Goal: Information Seeking & Learning: Learn about a topic

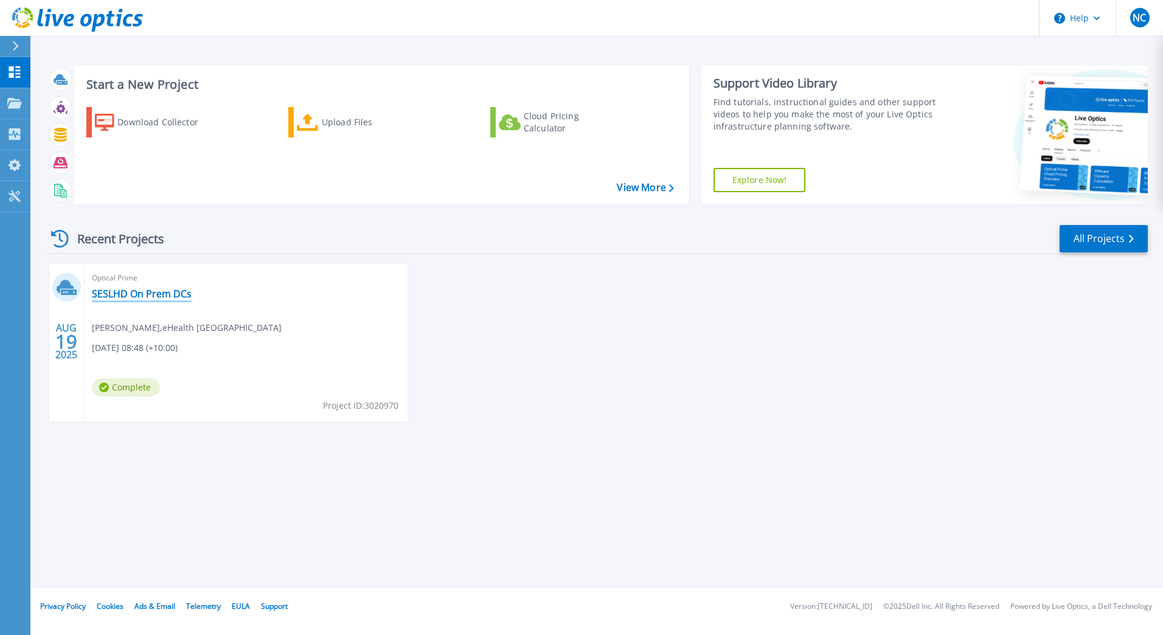
click at [172, 294] on link "SESLHD On Prem DCs" at bounding box center [142, 294] width 100 height 12
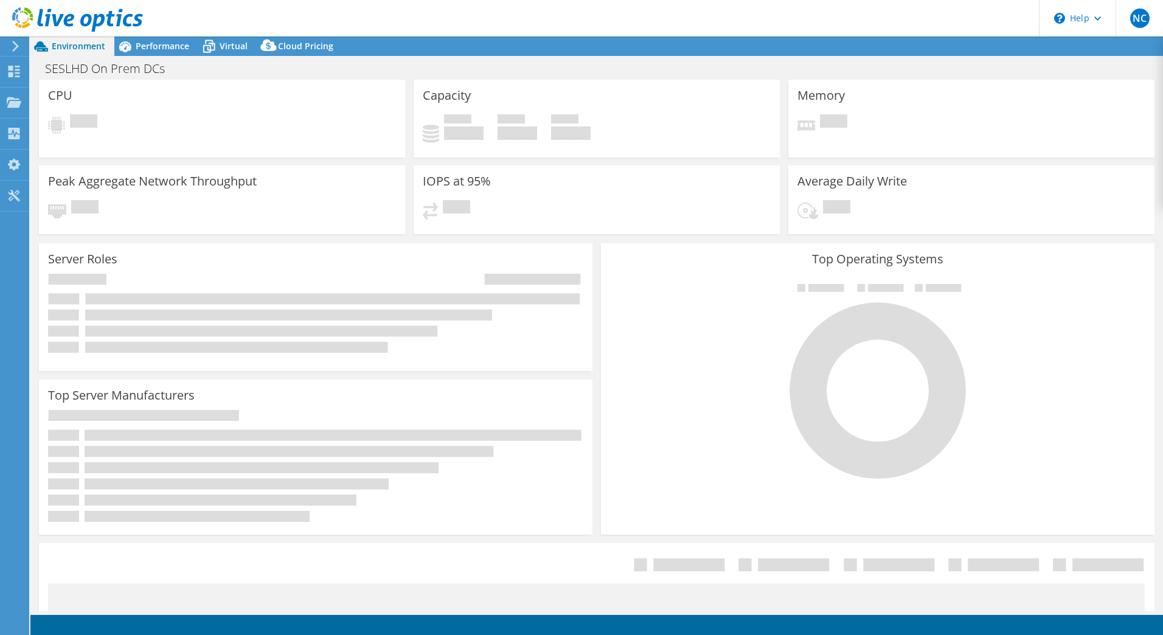
select select "USD"
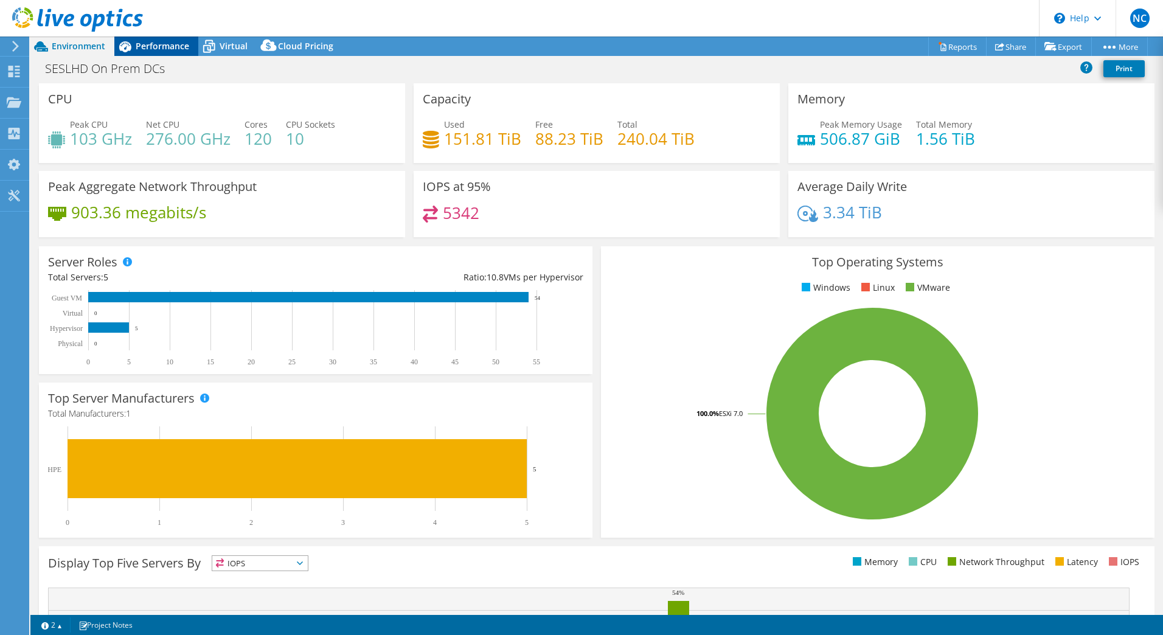
click at [157, 43] on span "Performance" at bounding box center [163, 46] width 54 height 12
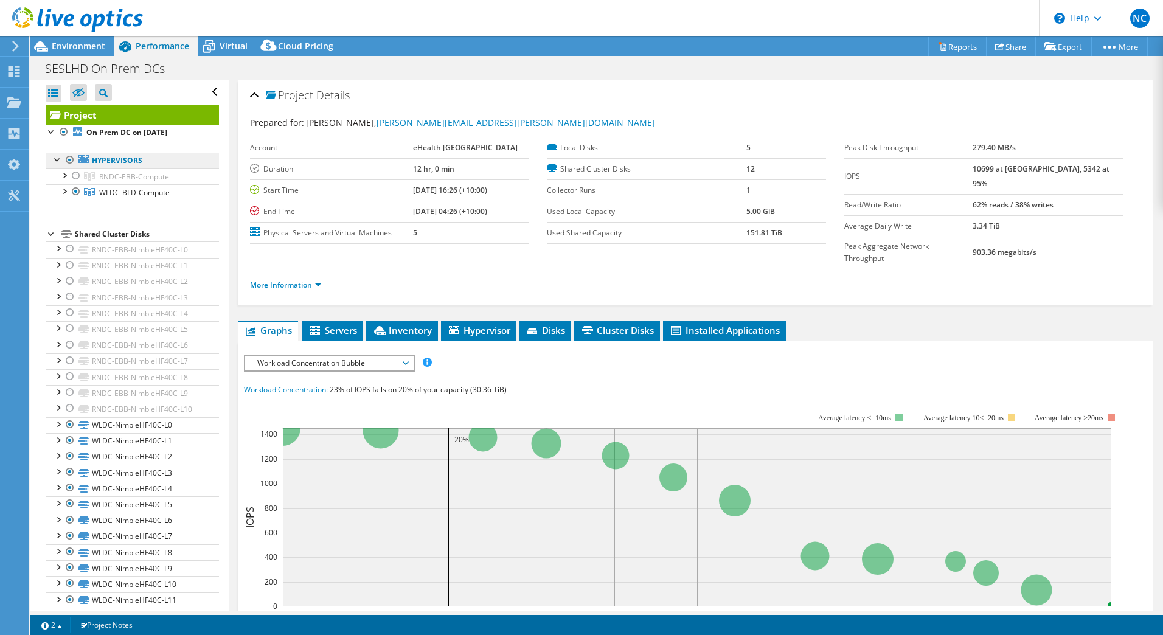
click at [103, 156] on link "Hypervisors" at bounding box center [132, 161] width 173 height 16
click at [122, 182] on span "WLDC-BLD-Compute" at bounding box center [134, 176] width 70 height 10
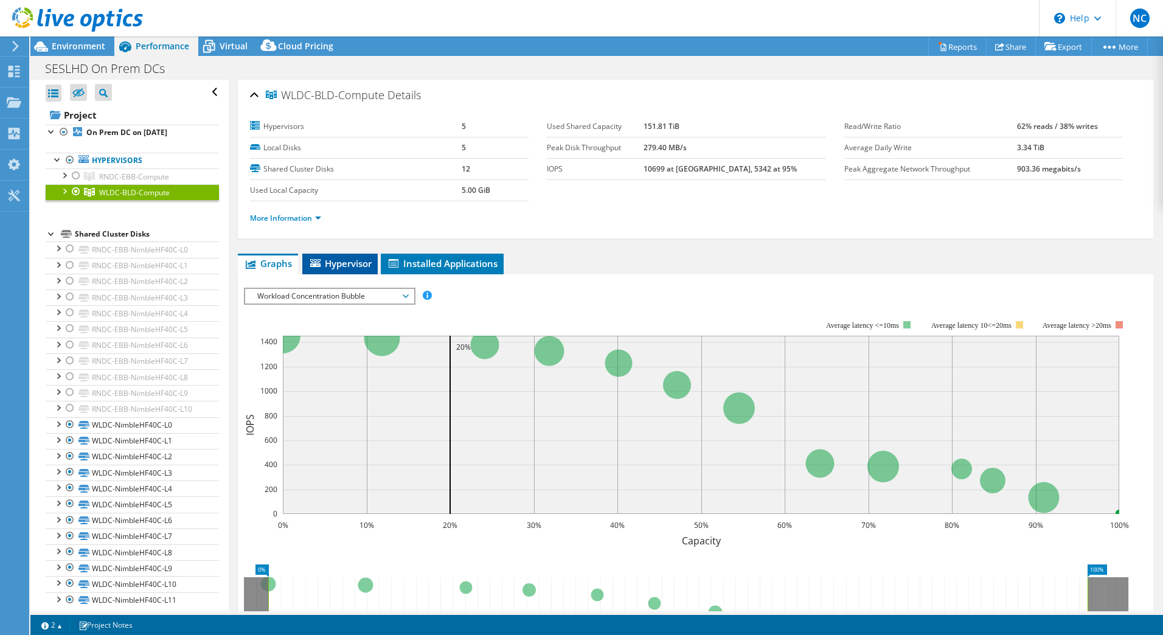
click at [343, 263] on span "Hypervisor" at bounding box center [339, 263] width 63 height 12
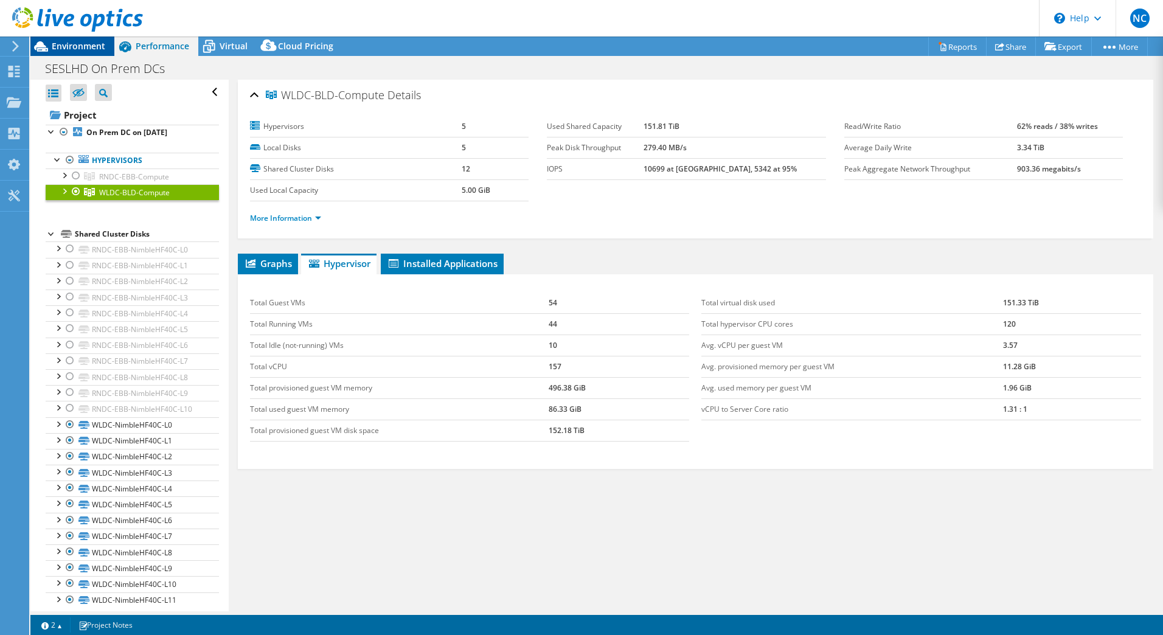
click at [80, 42] on span "Environment" at bounding box center [79, 46] width 54 height 12
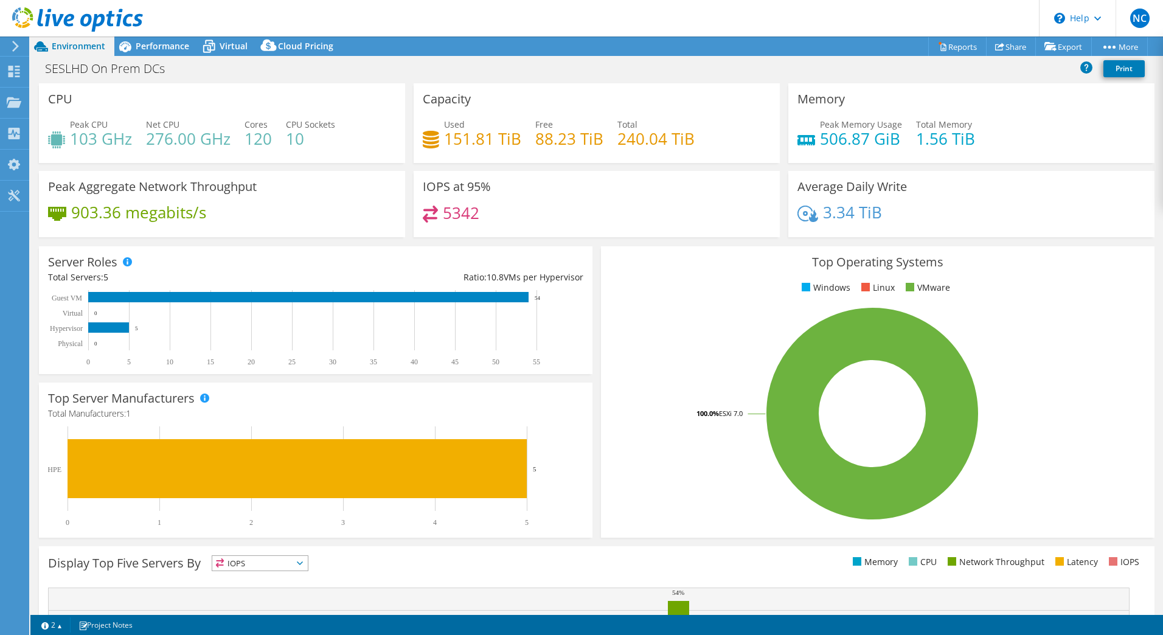
click at [94, 21] on use at bounding box center [77, 19] width 131 height 24
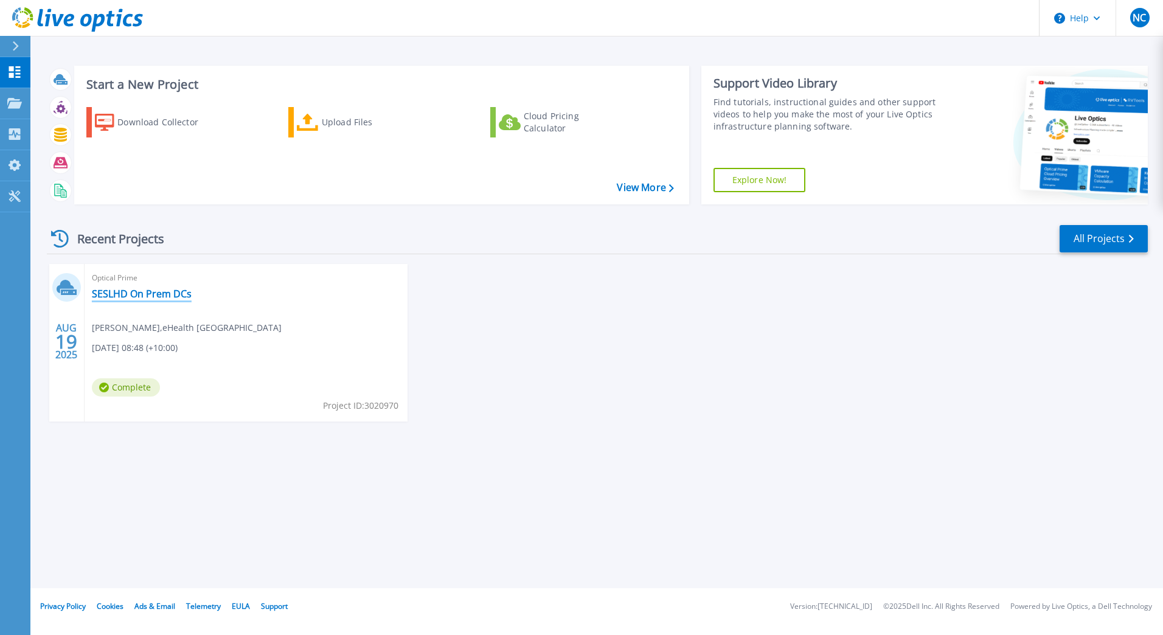
click at [152, 295] on link "SESLHD On Prem DCs" at bounding box center [142, 294] width 100 height 12
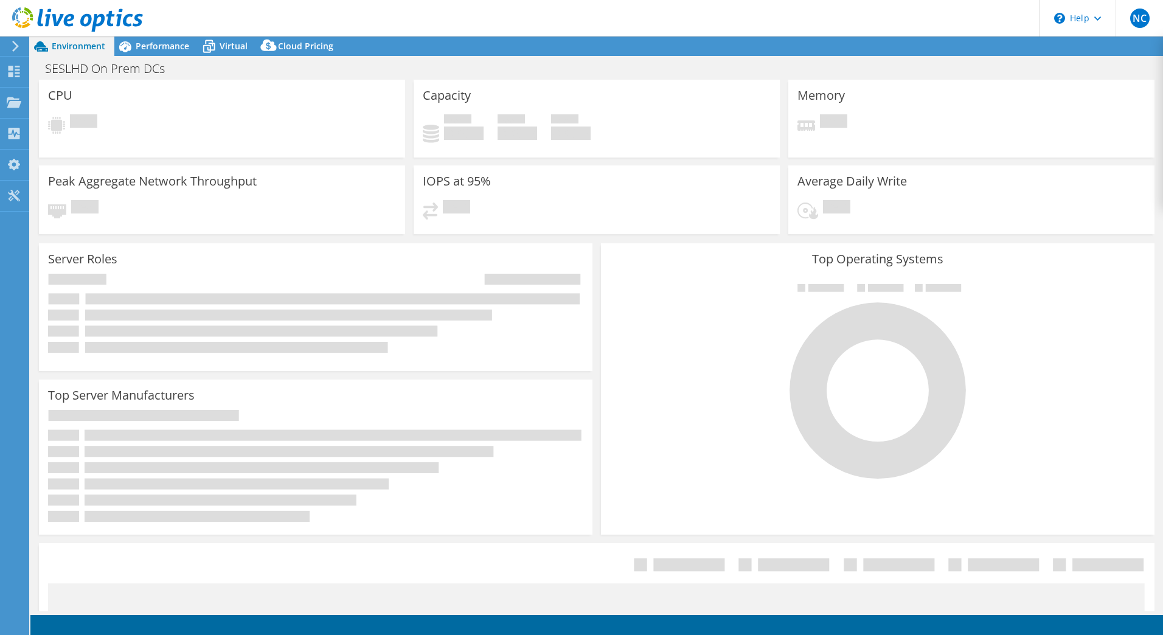
select select "USD"
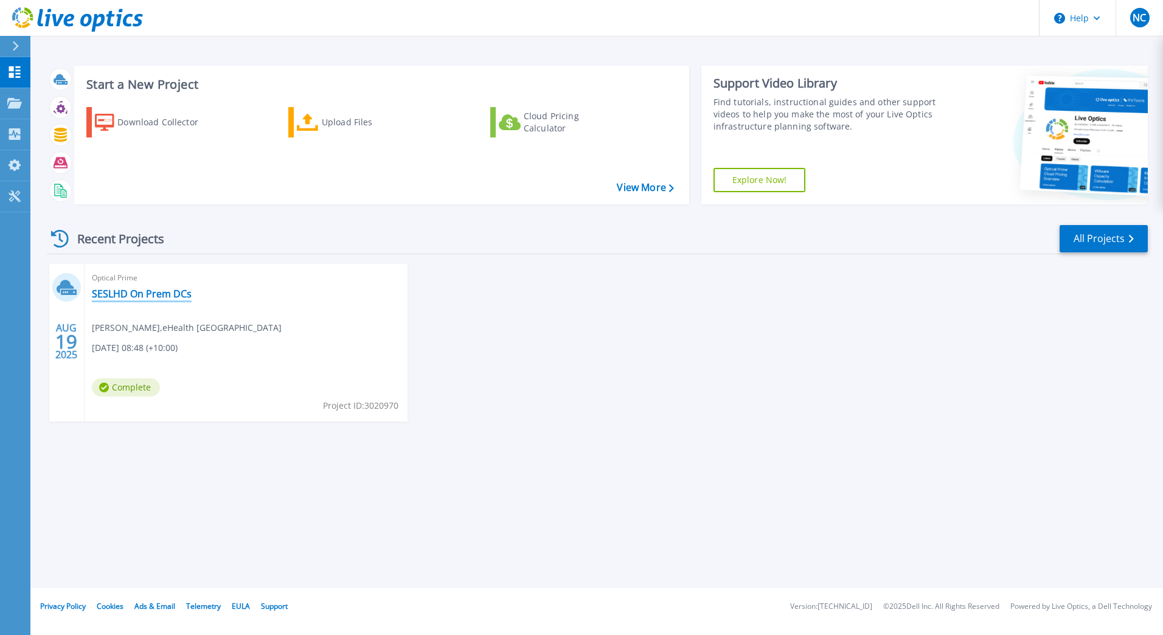
click at [156, 291] on link "SESLHD On Prem DCs" at bounding box center [142, 294] width 100 height 12
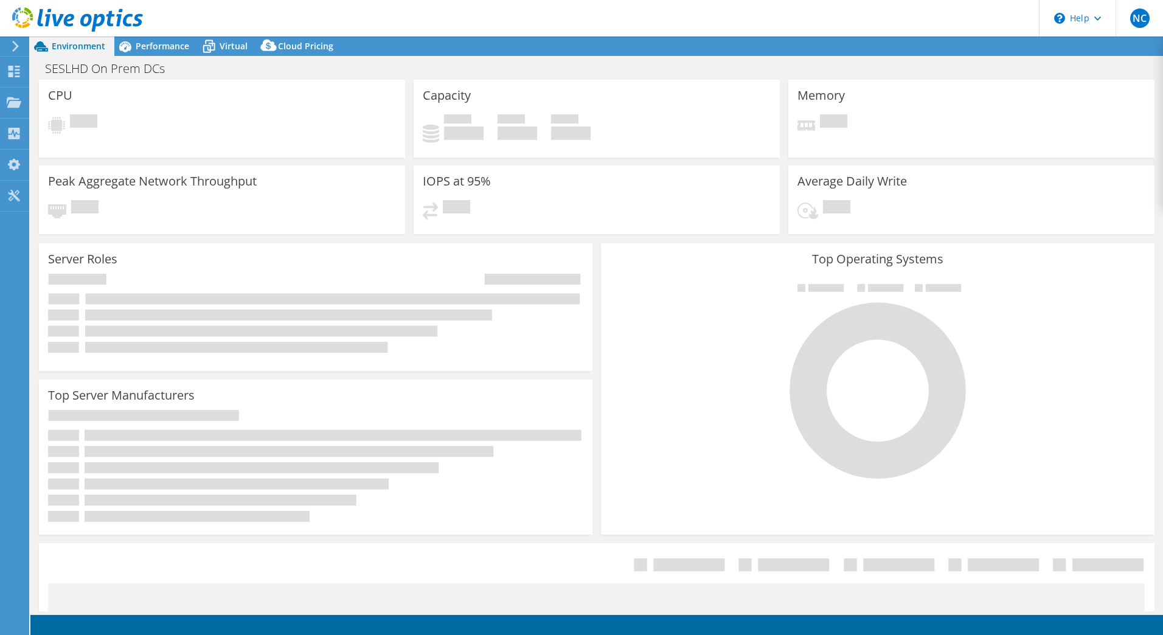
select select "USD"
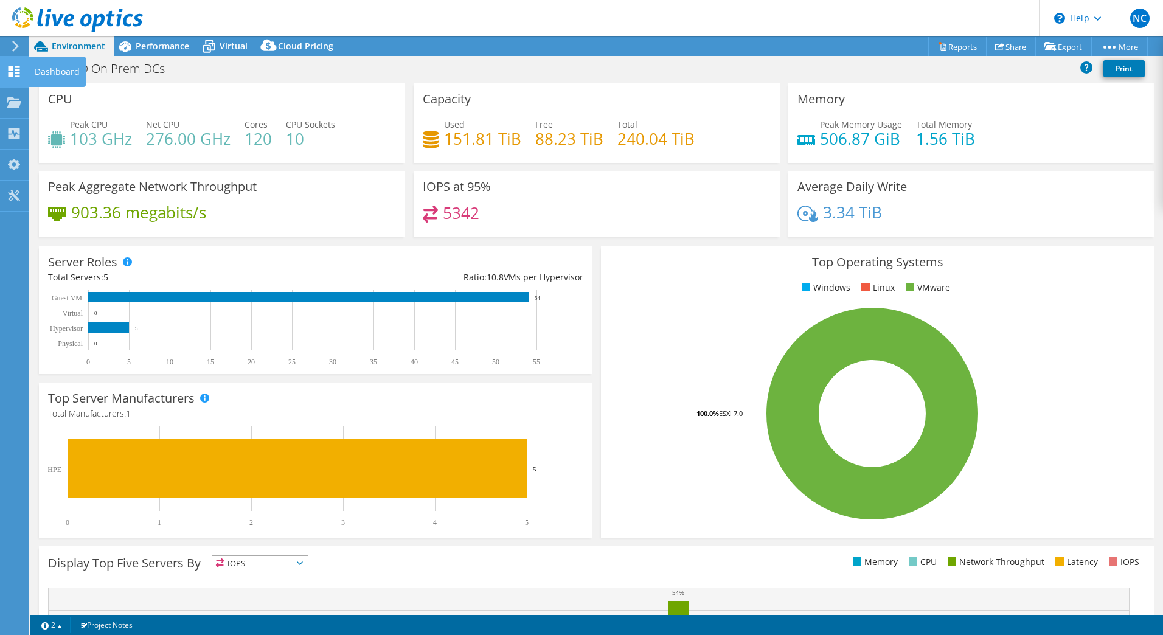
click at [19, 67] on icon at bounding box center [14, 72] width 15 height 12
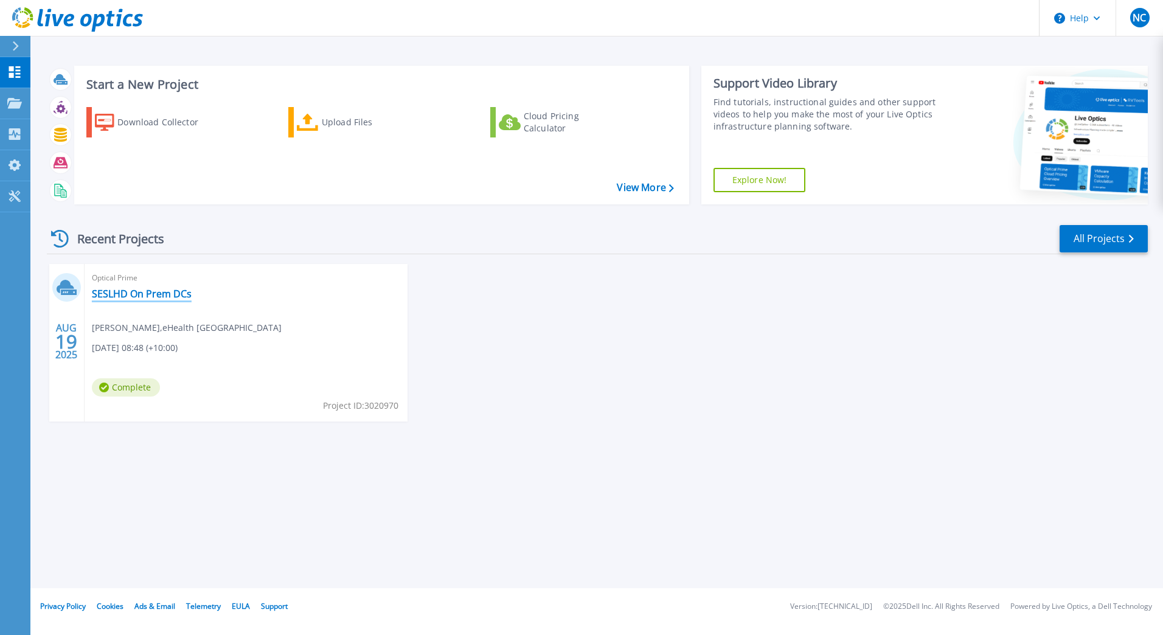
click at [125, 293] on link "SESLHD On Prem DCs" at bounding box center [142, 294] width 100 height 12
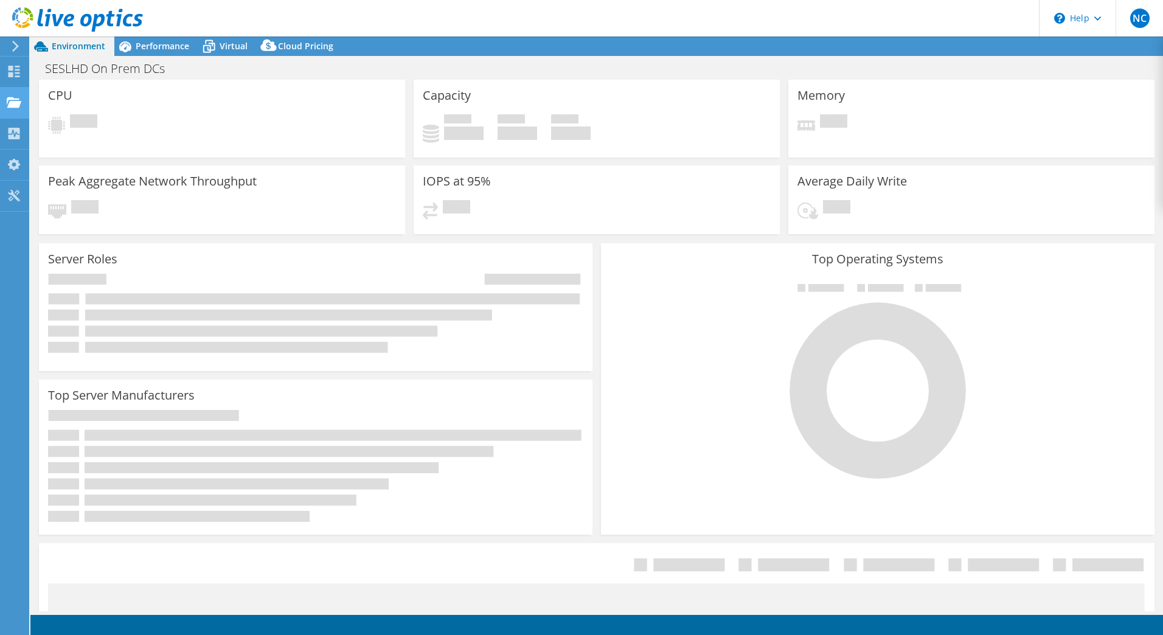
select select "USD"
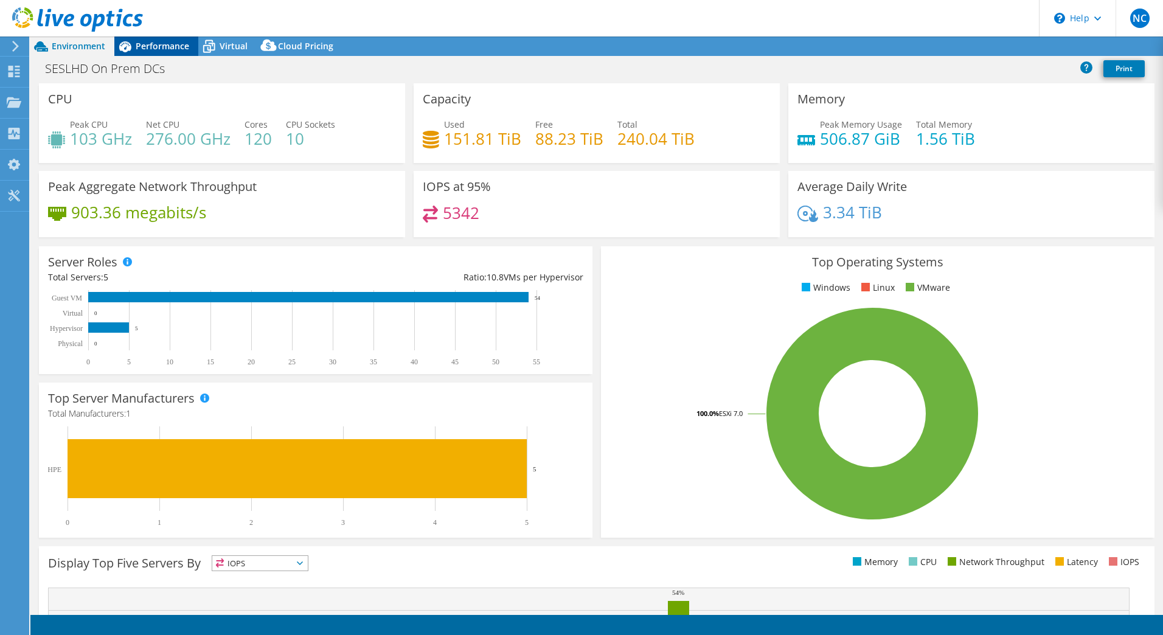
click at [179, 44] on span "Performance" at bounding box center [163, 46] width 54 height 12
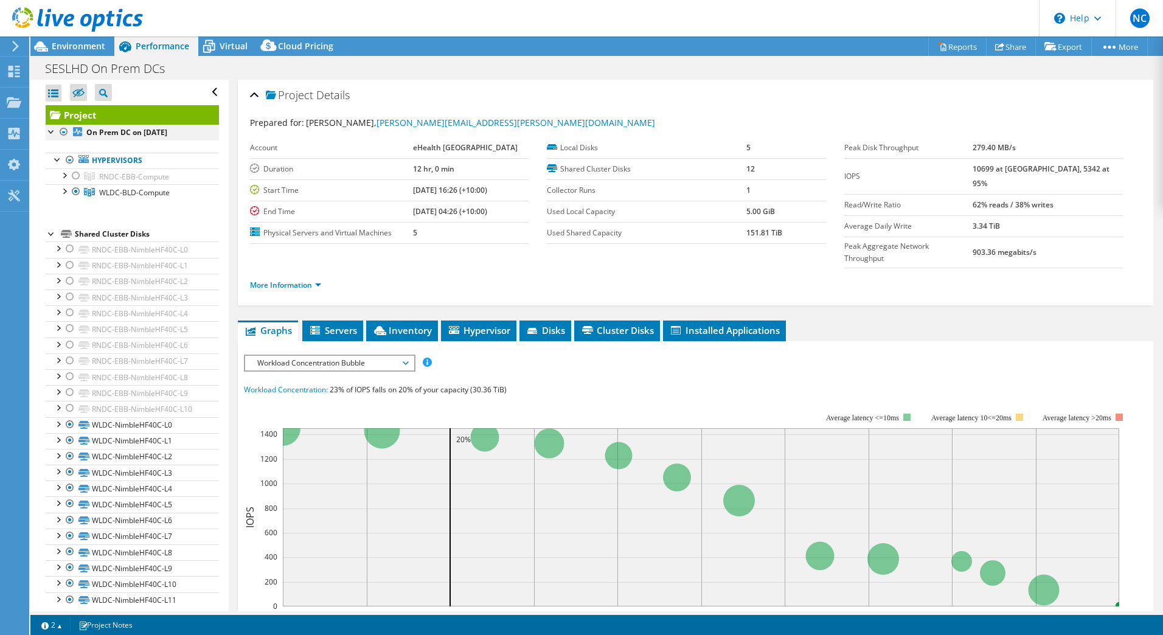
click at [62, 132] on div at bounding box center [64, 132] width 12 height 15
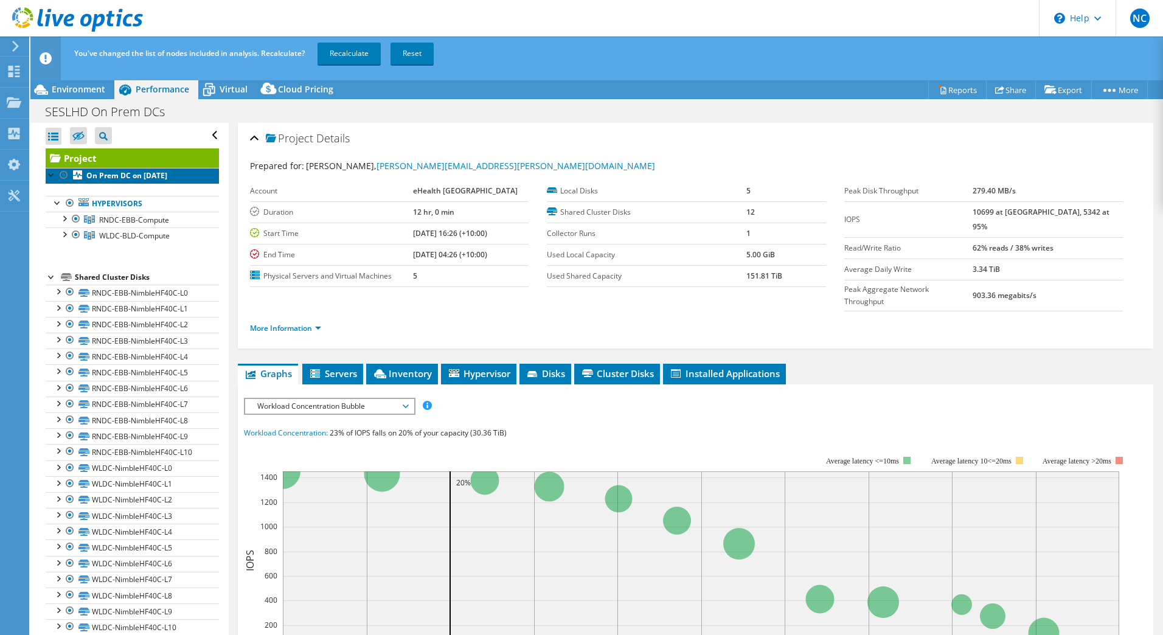
click at [139, 175] on b "On Prem DC on [DATE]" at bounding box center [126, 175] width 81 height 10
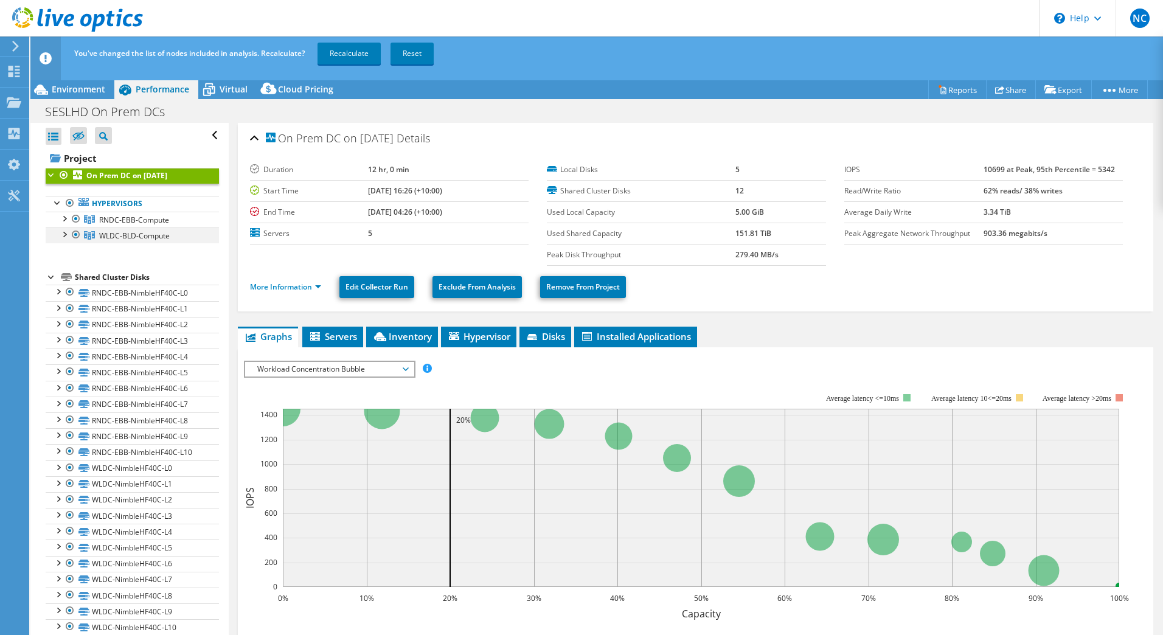
click at [60, 232] on div at bounding box center [64, 233] width 12 height 12
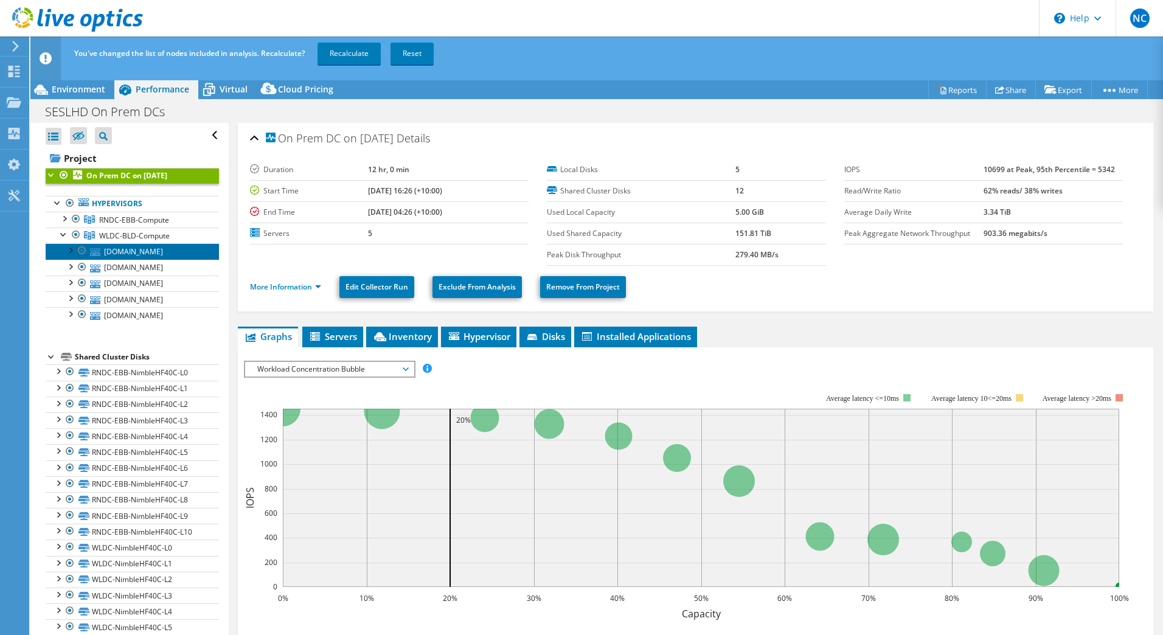
click at [149, 254] on link "[DOMAIN_NAME]" at bounding box center [132, 251] width 173 height 16
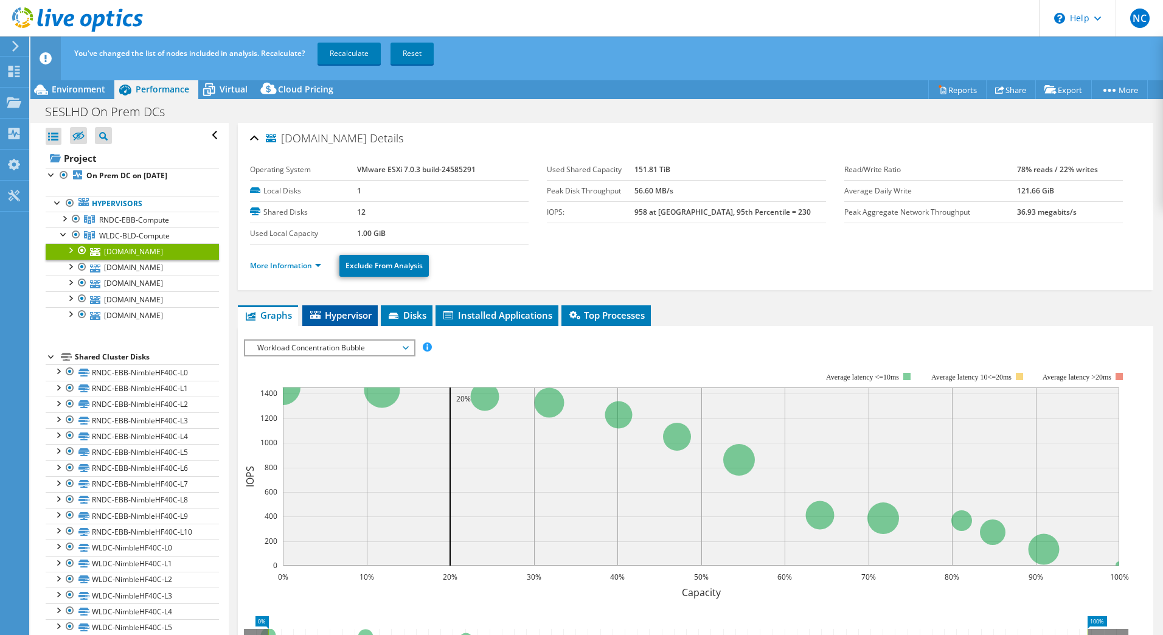
click at [334, 308] on li "Hypervisor" at bounding box center [339, 315] width 75 height 21
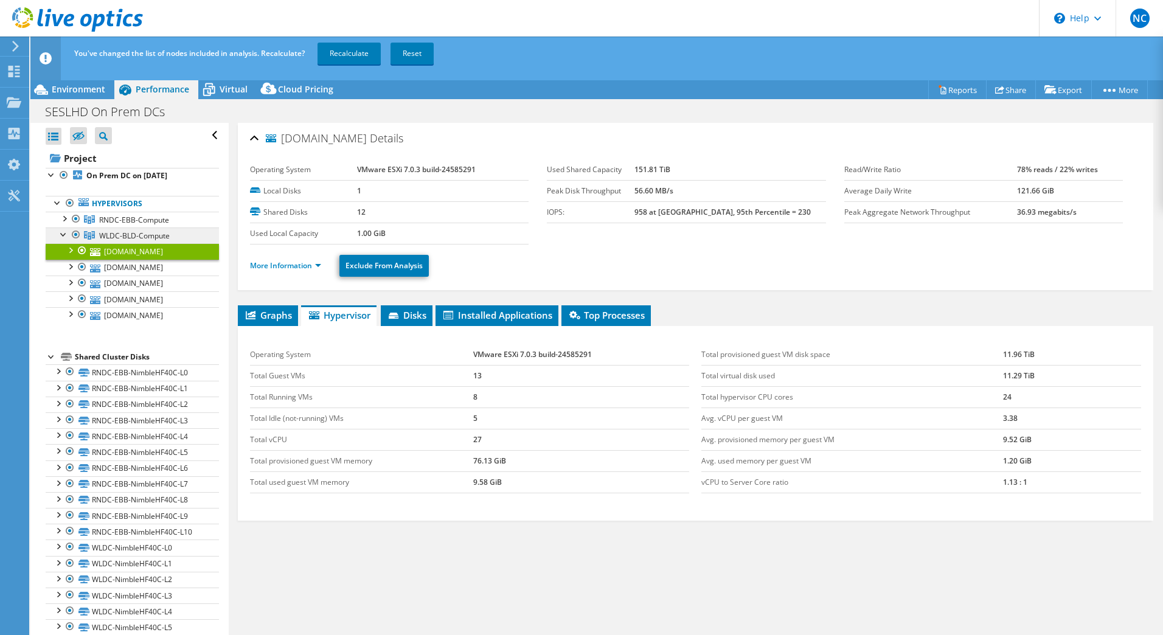
click at [145, 225] on span "WLDC-BLD-Compute" at bounding box center [134, 220] width 70 height 10
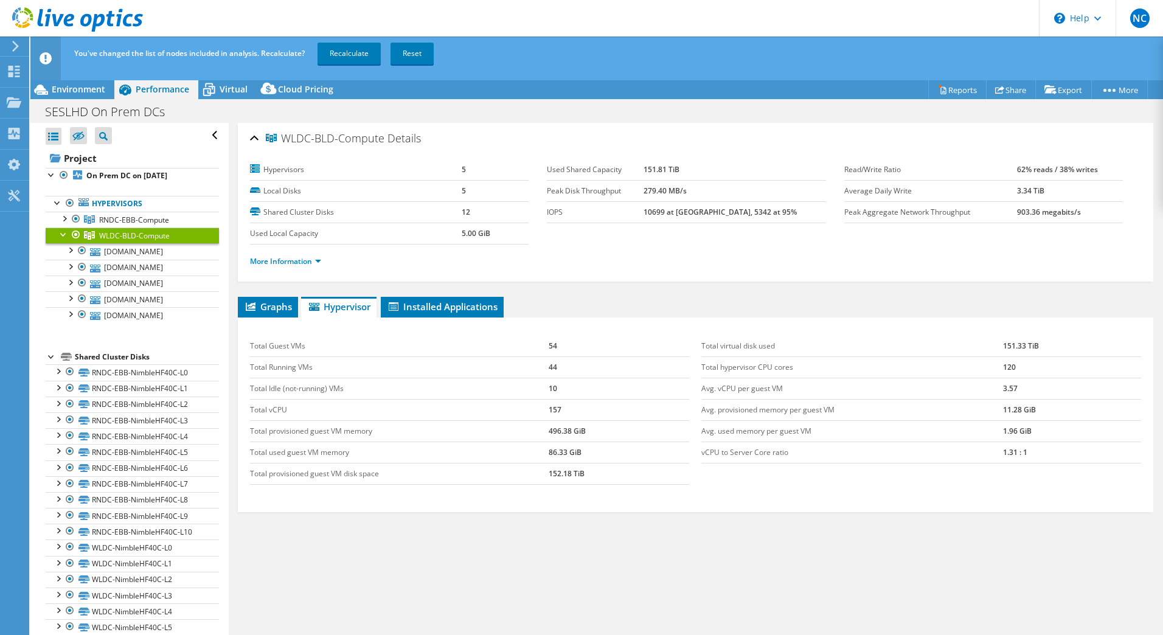
click at [905, 542] on div "Graphs Servers Inventory Hypervisor Disks Cluster Disks Installed Applications …" at bounding box center [695, 449] width 915 height 304
click at [64, 220] on div at bounding box center [64, 218] width 12 height 12
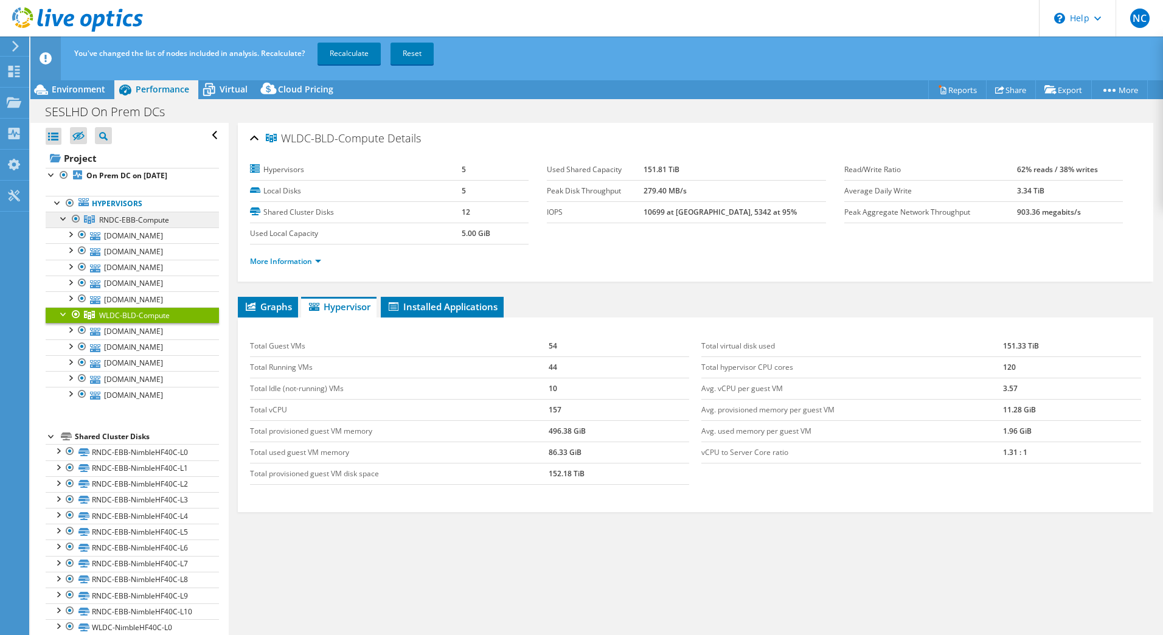
click at [122, 215] on span "RNDC-EBB-Compute" at bounding box center [134, 220] width 70 height 10
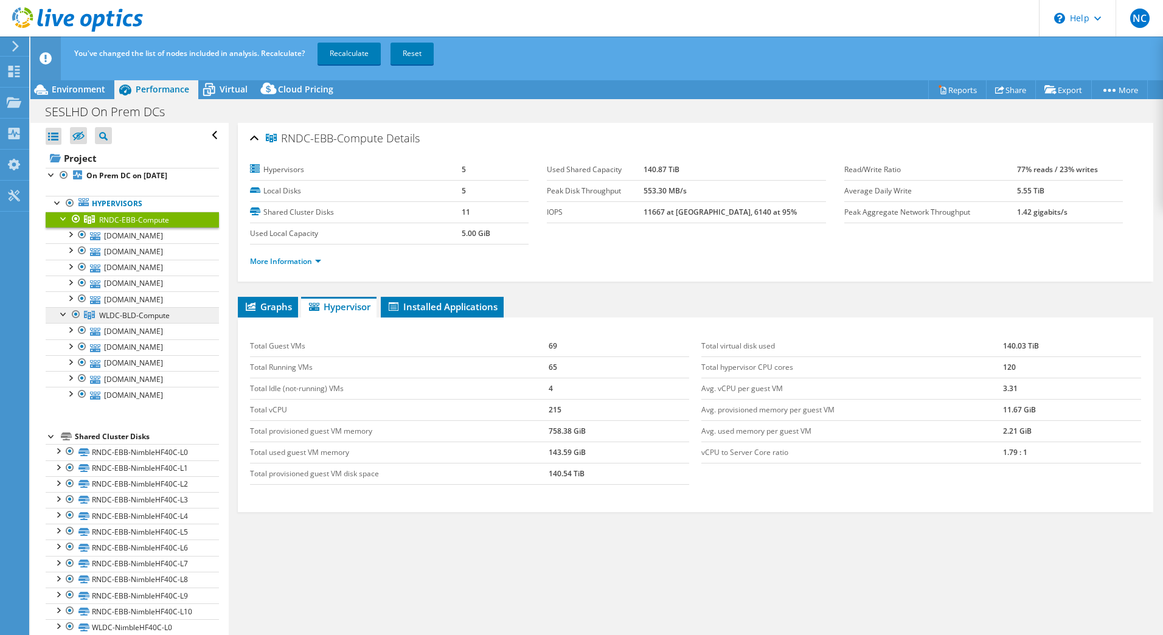
click at [148, 225] on span "WLDC-BLD-Compute" at bounding box center [134, 220] width 70 height 10
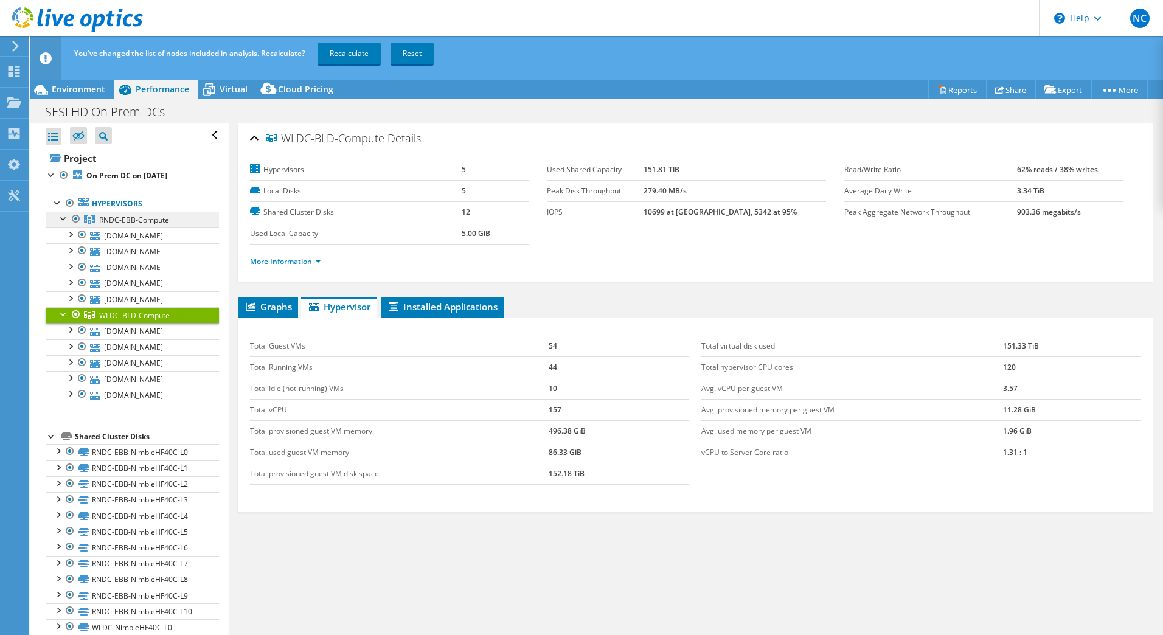
click at [119, 218] on span "RNDC-EBB-Compute" at bounding box center [134, 220] width 70 height 10
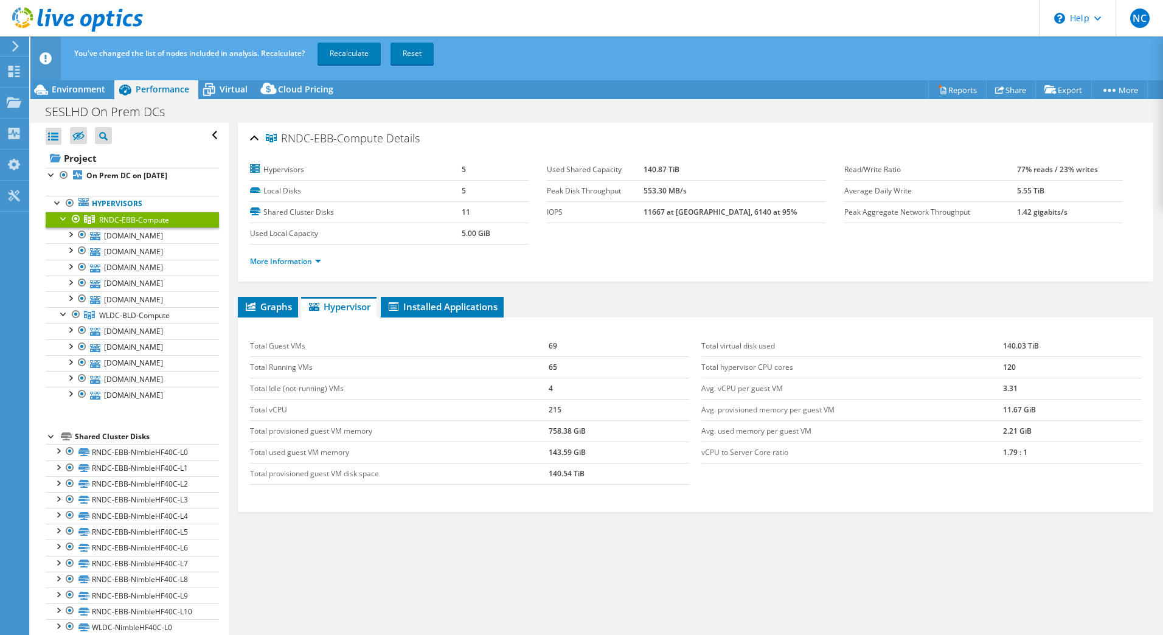
click at [806, 575] on div "Graphs Servers Inventory Hypervisor Disks Cluster Disks Installed Applications …" at bounding box center [695, 449] width 915 height 304
click at [266, 302] on span "Graphs" at bounding box center [268, 306] width 48 height 12
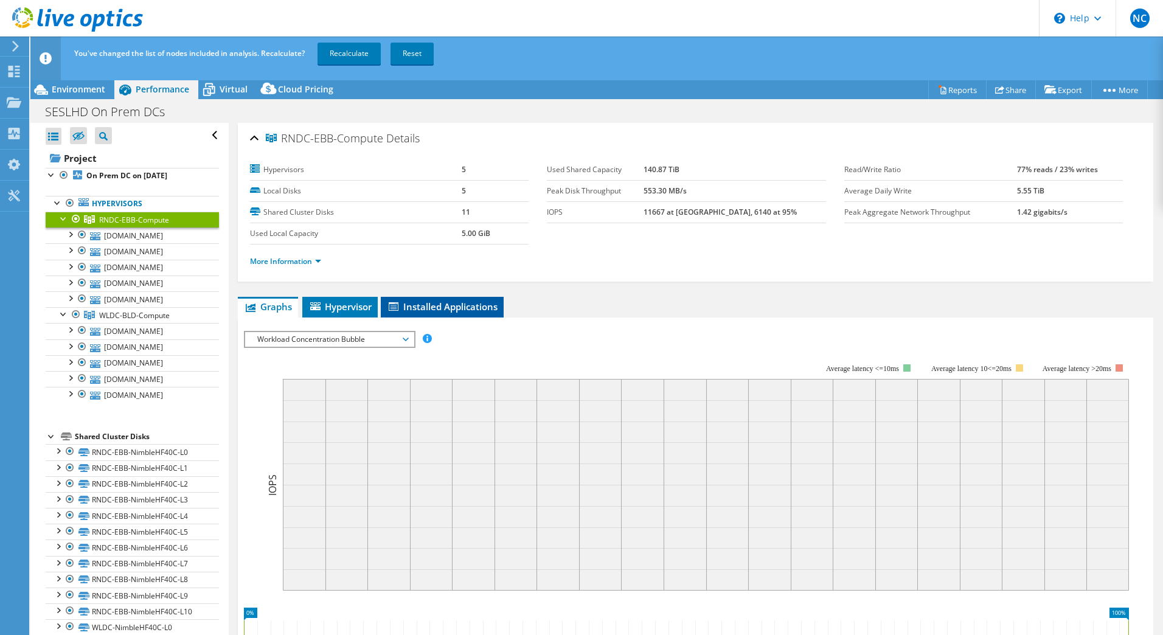
click at [455, 302] on span "Installed Applications" at bounding box center [442, 306] width 111 height 12
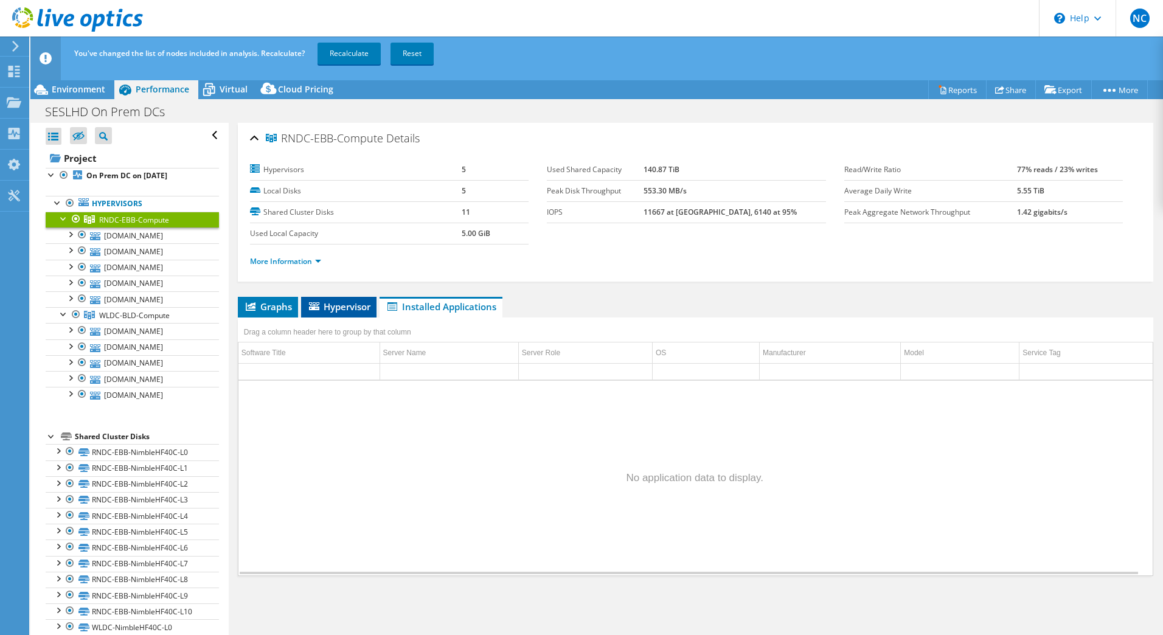
click at [353, 302] on span "Hypervisor" at bounding box center [338, 306] width 63 height 12
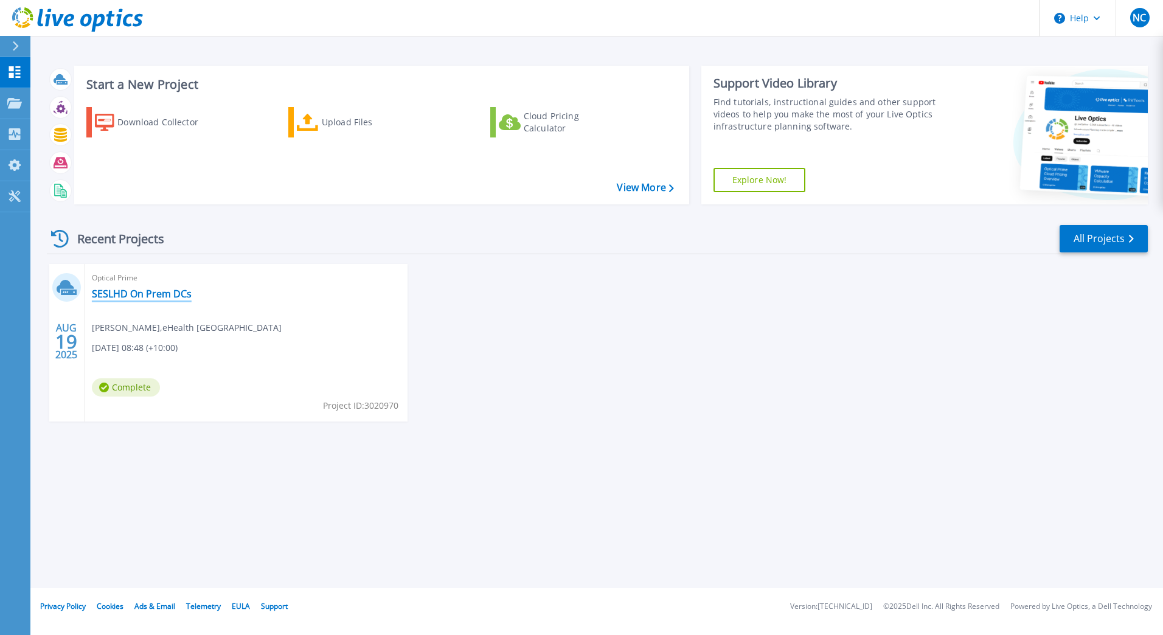
drag, startPoint x: 123, startPoint y: 292, endPoint x: 310, endPoint y: 373, distance: 202.9
click at [123, 292] on link "SESLHD On Prem DCs" at bounding box center [142, 294] width 100 height 12
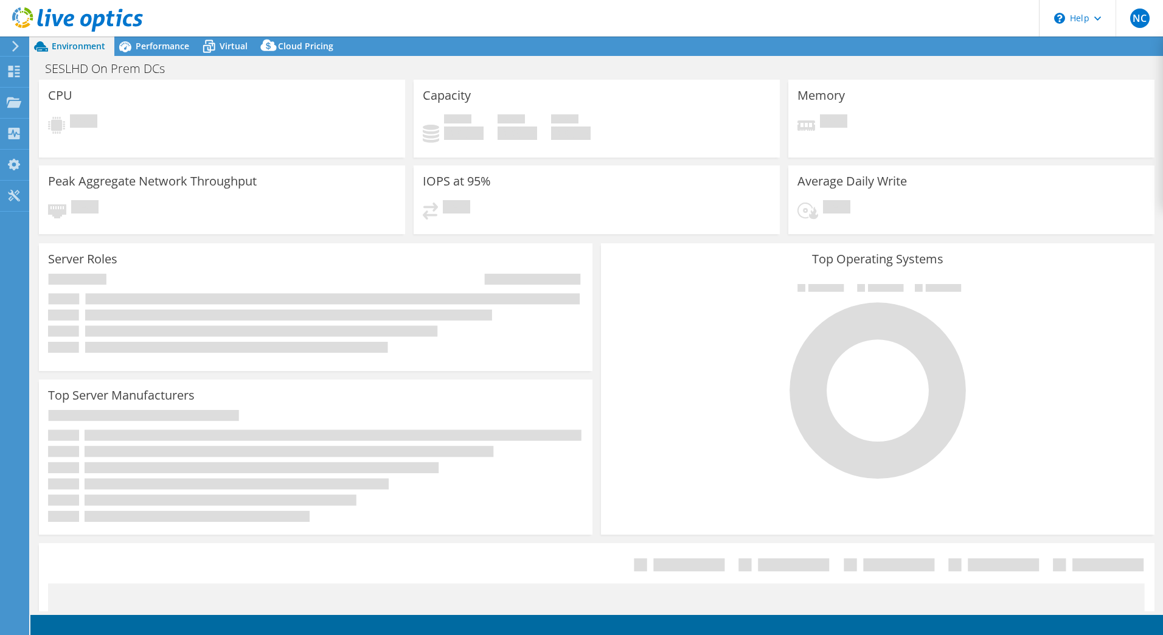
select select "USD"
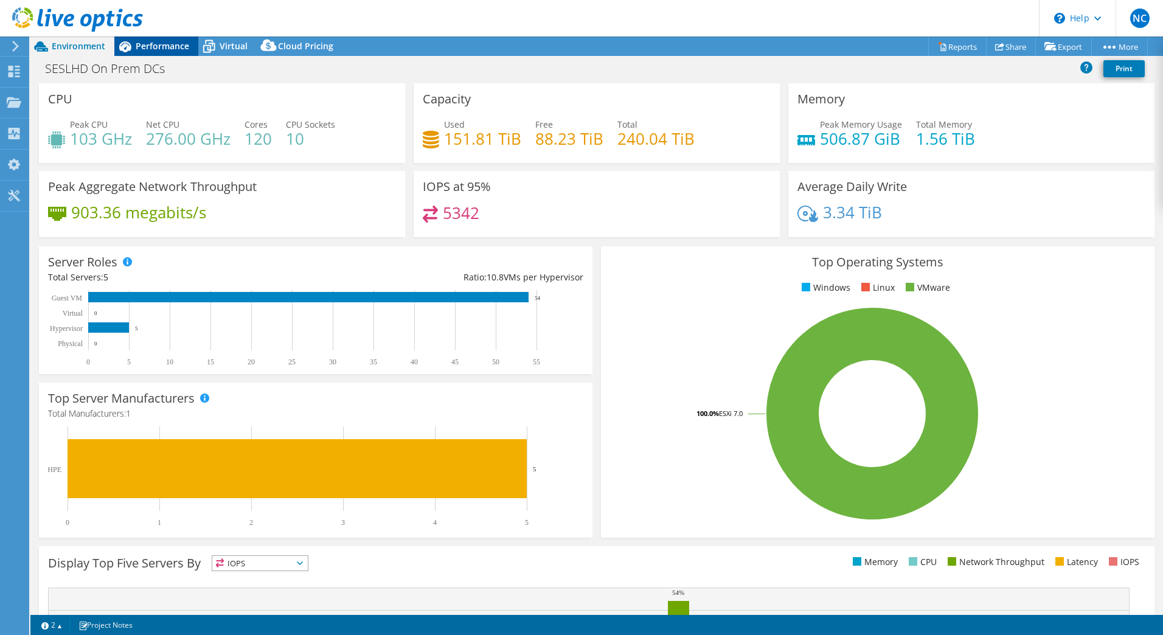
click at [171, 43] on span "Performance" at bounding box center [163, 46] width 54 height 12
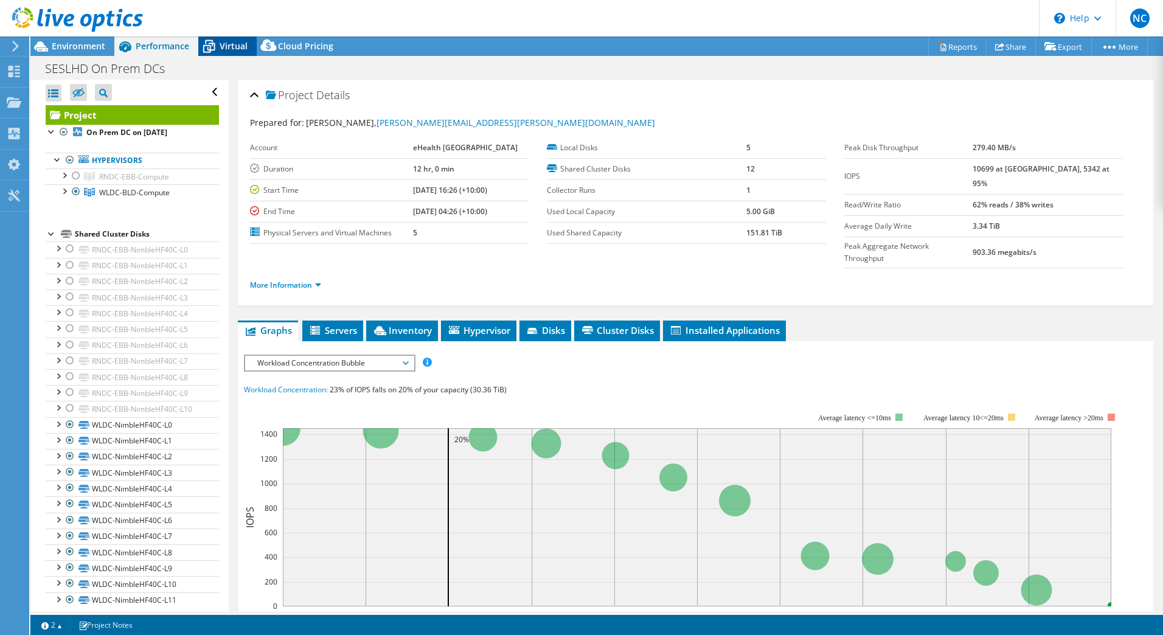
click at [223, 47] on span "Virtual" at bounding box center [234, 46] width 28 height 12
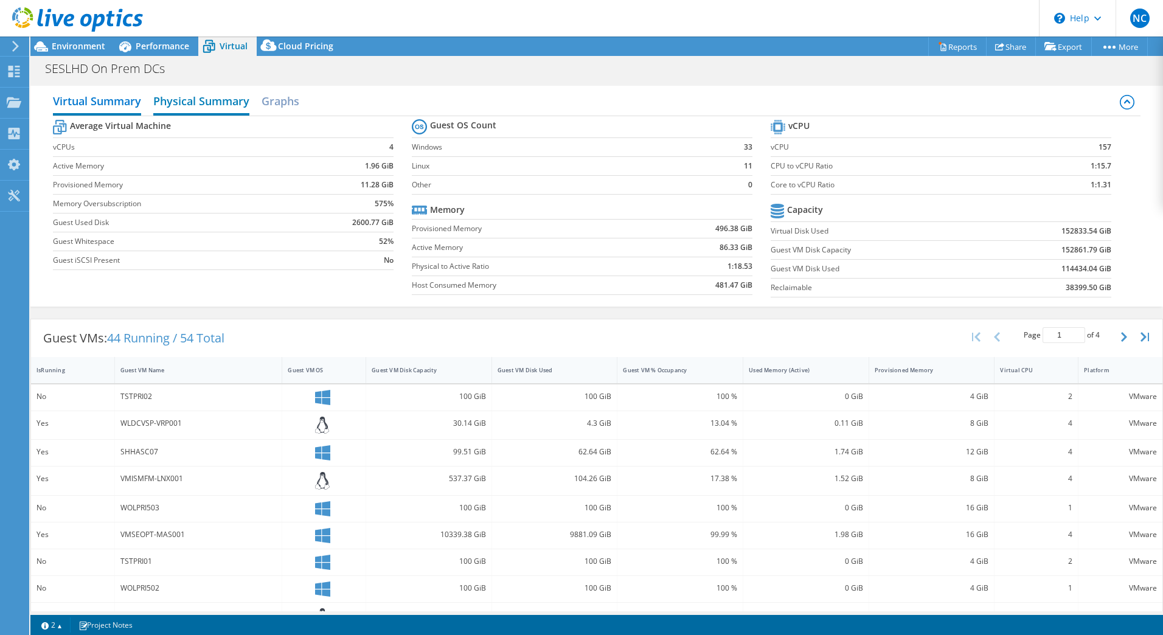
click at [189, 99] on h2 "Physical Summary" at bounding box center [201, 102] width 96 height 27
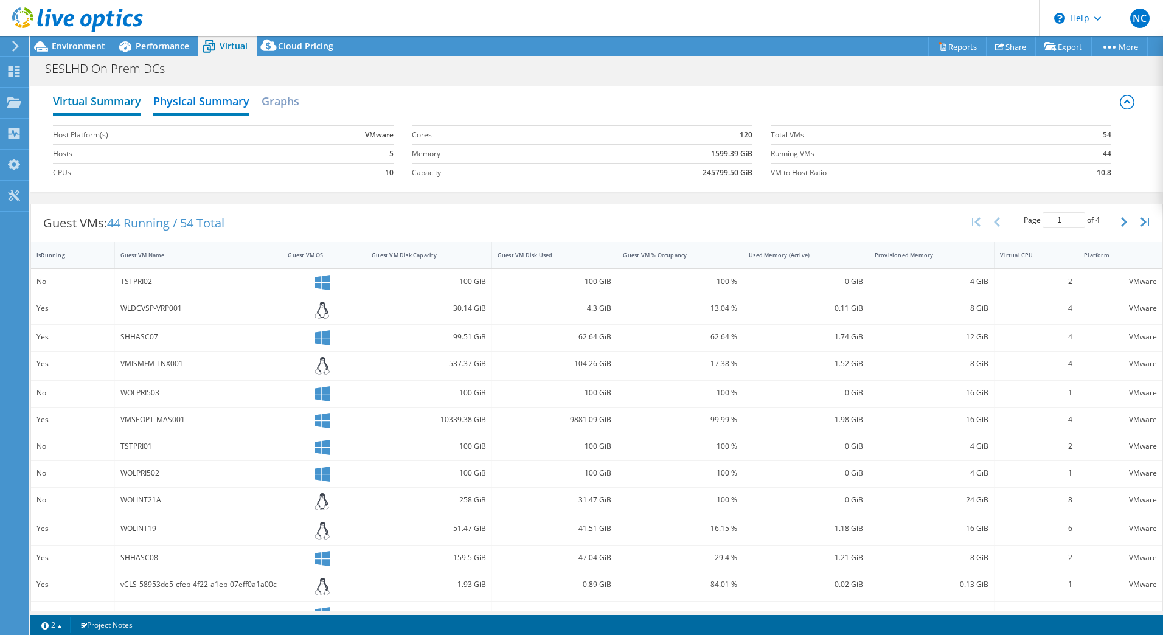
click at [114, 97] on h2 "Virtual Summary" at bounding box center [97, 102] width 88 height 27
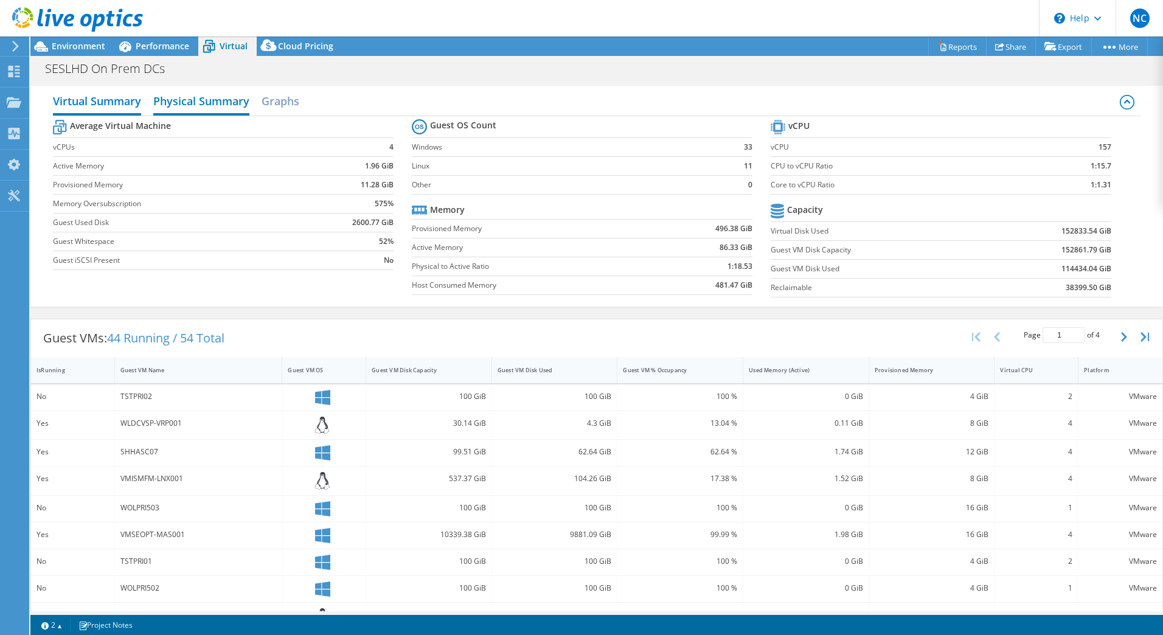
click at [215, 94] on h2 "Physical Summary" at bounding box center [201, 102] width 96 height 27
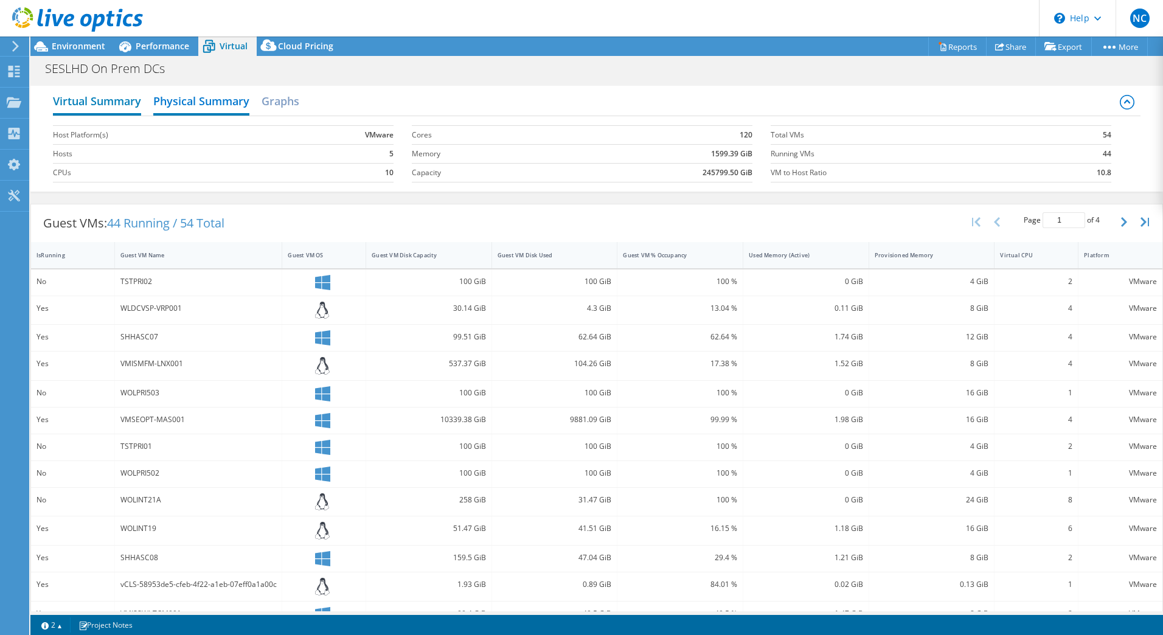
click at [114, 99] on h2 "Virtual Summary" at bounding box center [97, 102] width 88 height 27
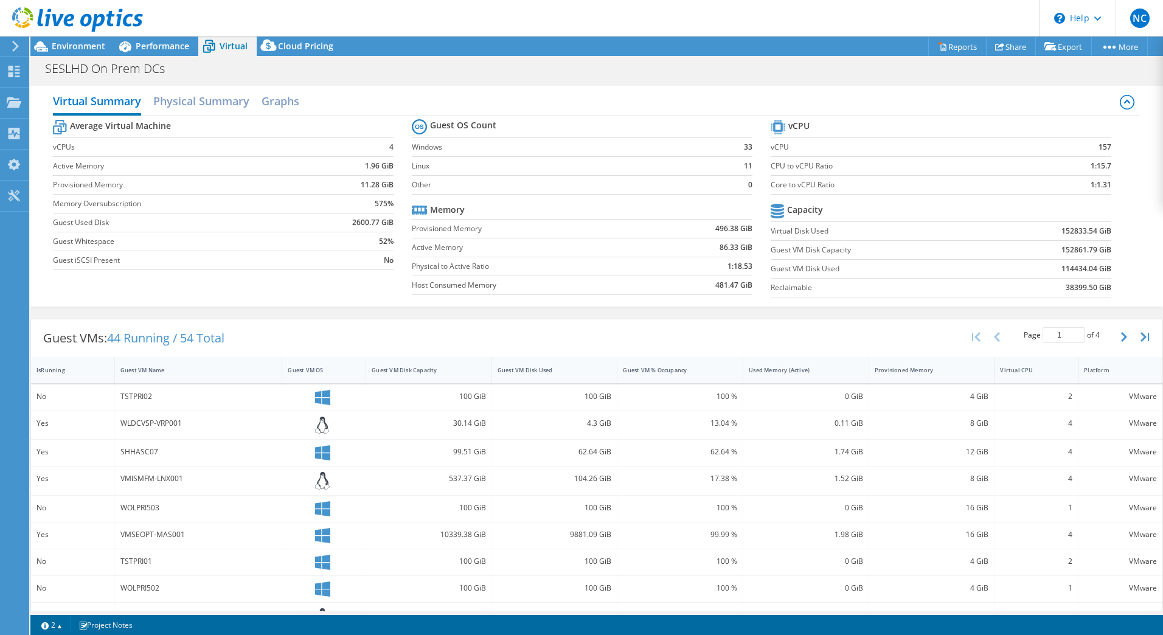
click at [80, 40] on div at bounding box center [71, 20] width 143 height 41
drag, startPoint x: 79, startPoint y: 44, endPoint x: 111, endPoint y: 71, distance: 41.4
click at [79, 45] on span "Environment" at bounding box center [79, 46] width 54 height 12
